Goal: Task Accomplishment & Management: Complete application form

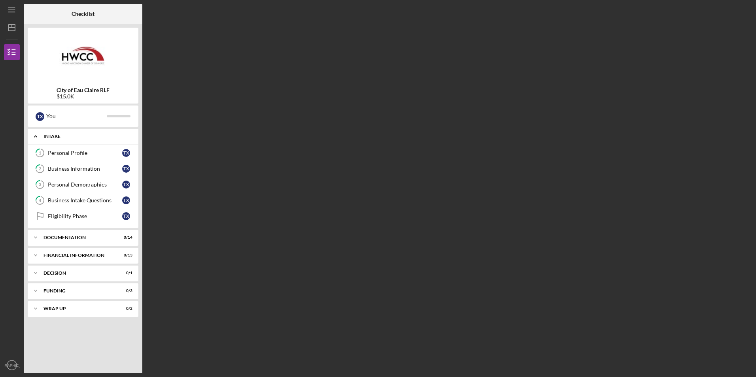
click at [36, 139] on icon "Icon/Expander" at bounding box center [36, 137] width 16 height 16
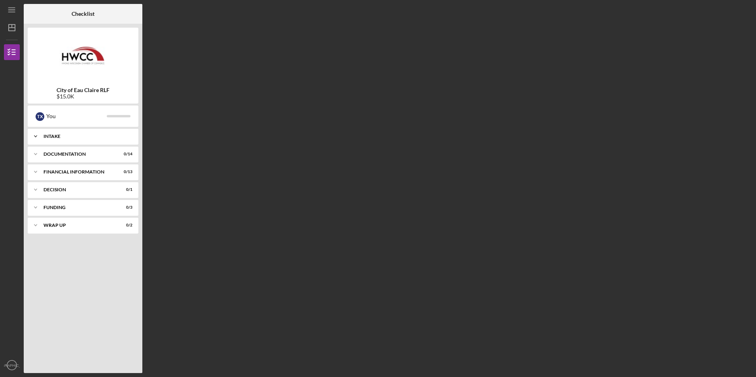
click at [82, 135] on div "Intake" at bounding box center [86, 136] width 85 height 5
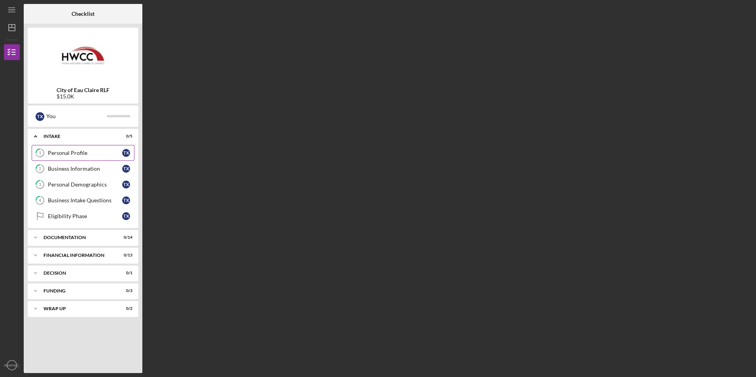
click at [70, 152] on div "Personal Profile" at bounding box center [85, 153] width 74 height 6
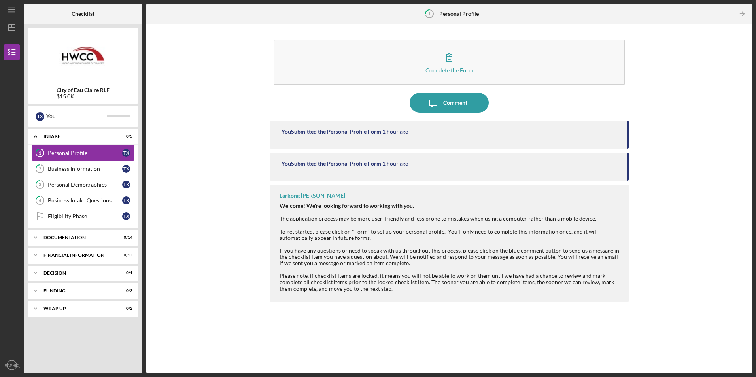
click at [50, 149] on link "1 Personal Profile T X" at bounding box center [83, 153] width 103 height 16
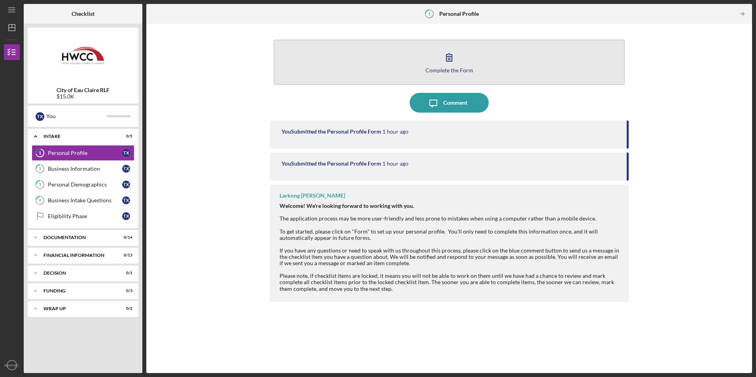
click at [458, 63] on icon "button" at bounding box center [449, 57] width 20 height 20
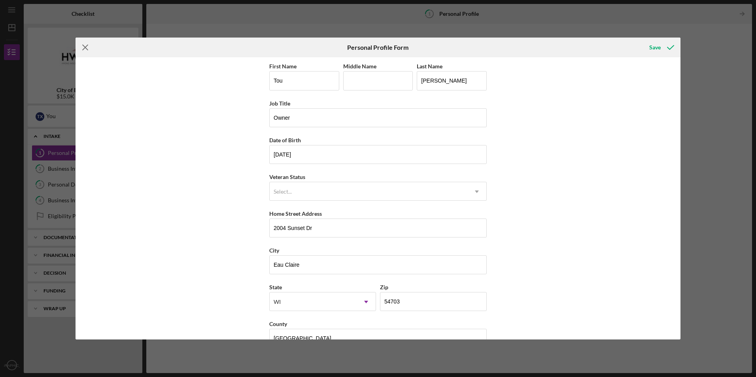
click at [87, 54] on icon "Icon/Menu Close" at bounding box center [86, 48] width 20 height 20
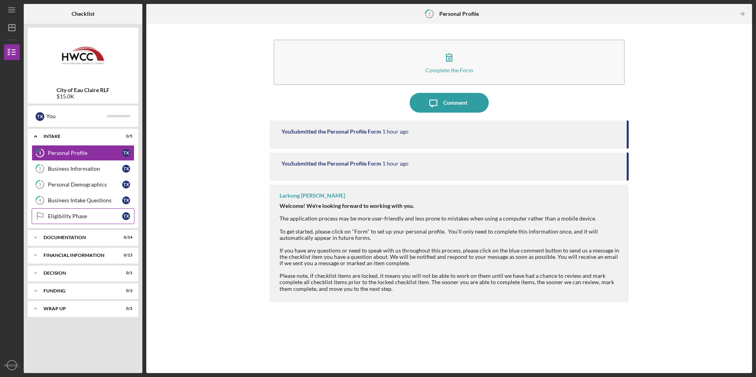
click at [65, 221] on link "Eligibility Phase Eligibility Phase T X" at bounding box center [83, 216] width 103 height 16
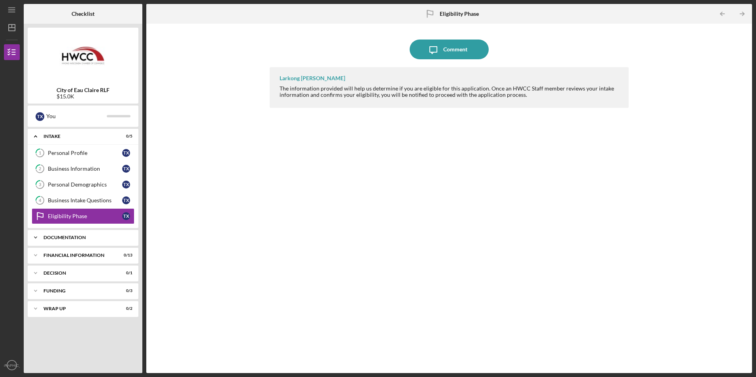
click at [36, 138] on polyline at bounding box center [35, 137] width 2 height 2
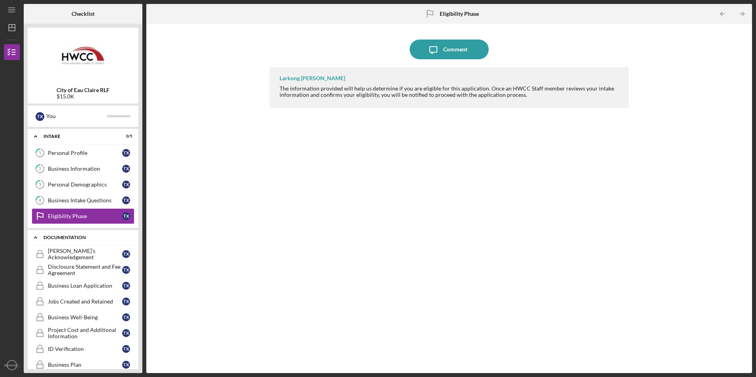
click at [35, 237] on icon "Icon/Expander" at bounding box center [36, 238] width 16 height 16
